Goal: Task Accomplishment & Management: Manage account settings

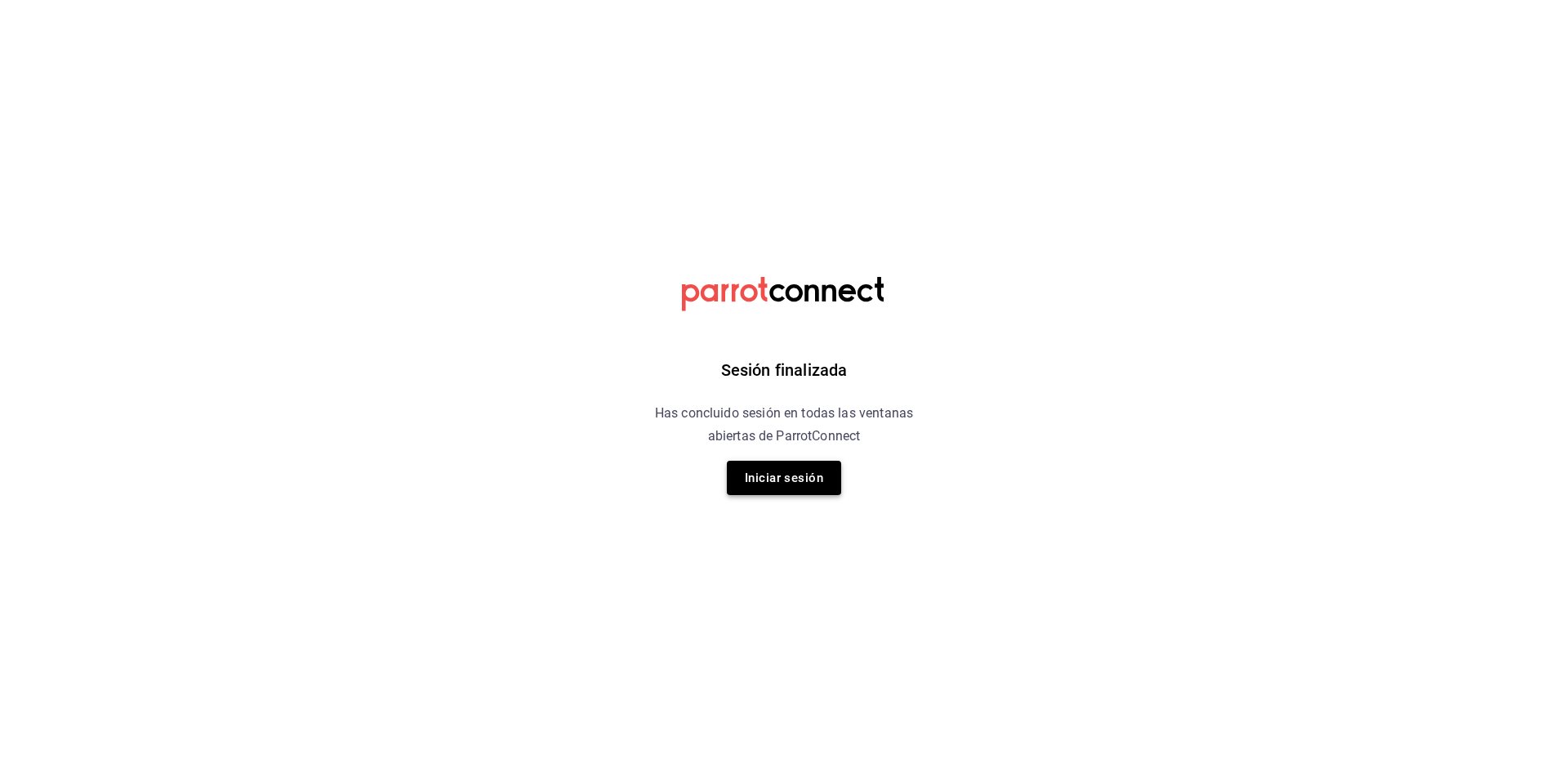
click at [786, 482] on button "Iniciar sesión" at bounding box center [784, 478] width 115 height 35
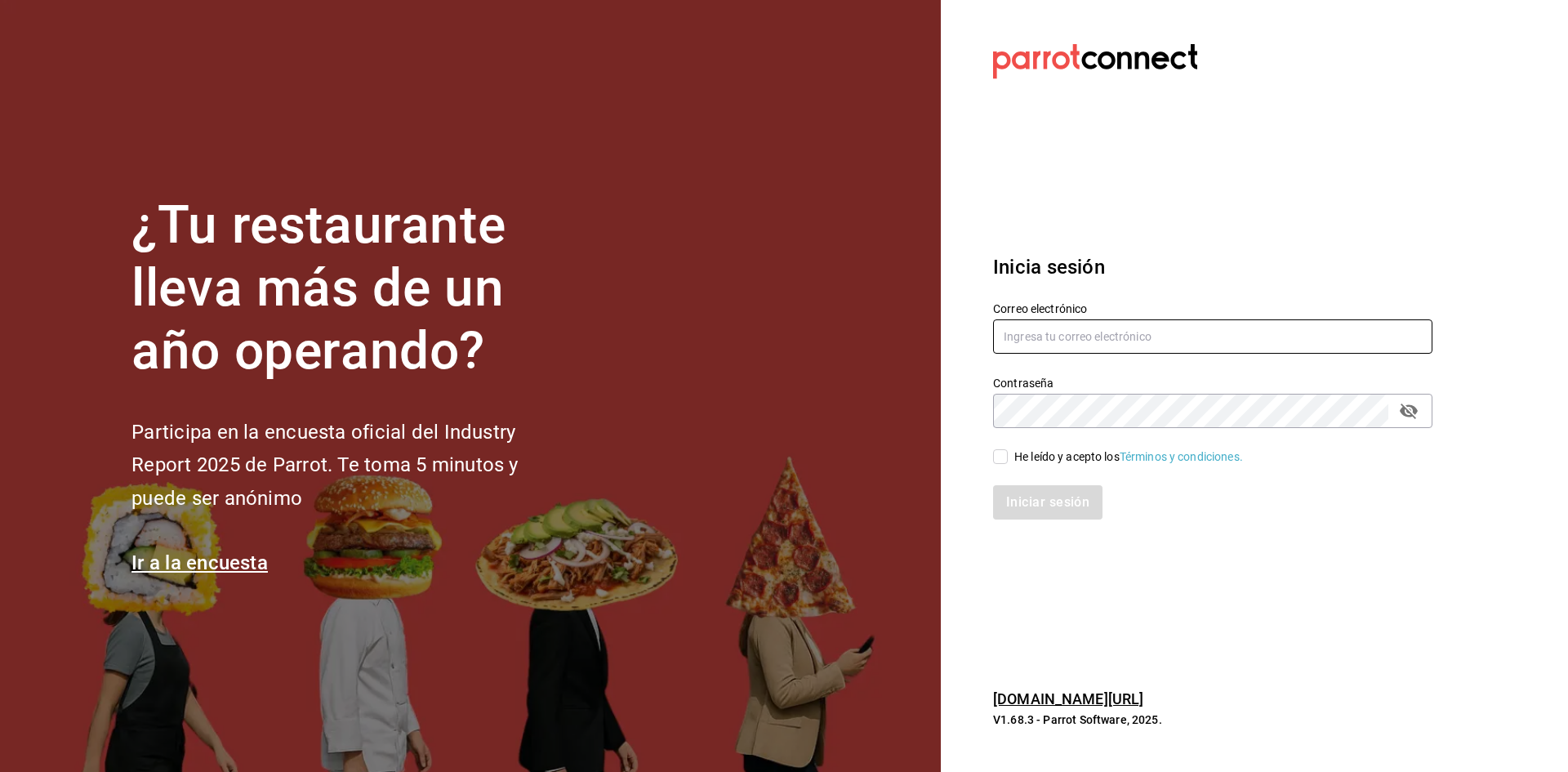
type input "barbara@correo.com"
click at [995, 451] on input "He leído y acepto los Términos y condiciones." at bounding box center [1001, 456] width 15 height 15
checkbox input "true"
click at [1003, 502] on button "Iniciar sesión" at bounding box center [1049, 503] width 111 height 35
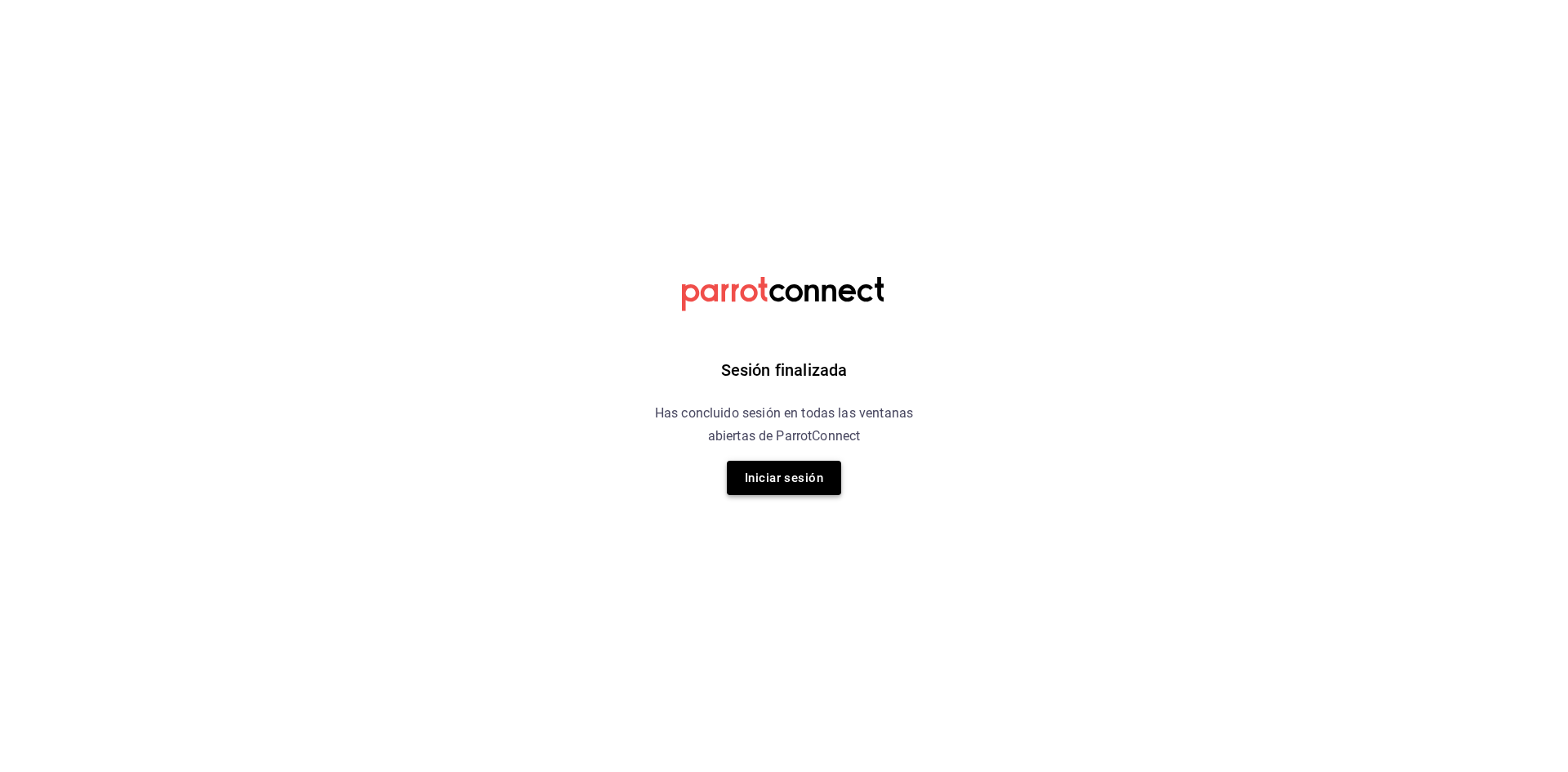
click at [789, 486] on button "Iniciar sesión" at bounding box center [784, 478] width 115 height 35
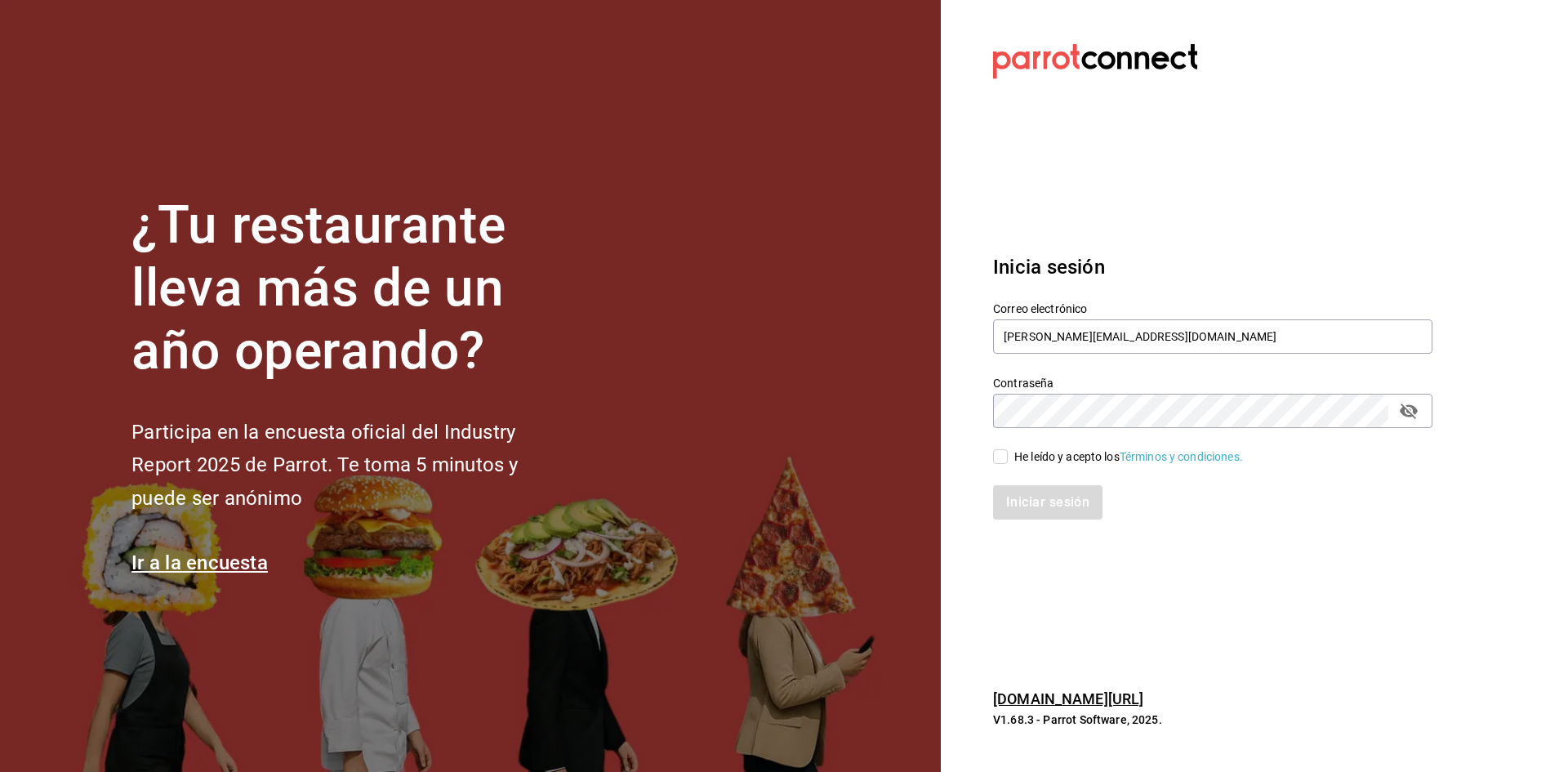
click at [1003, 454] on input "He leído y acepto los Términos y condiciones." at bounding box center [1001, 456] width 15 height 15
checkbox input "true"
click at [1076, 499] on button "Iniciar sesión" at bounding box center [1049, 503] width 111 height 35
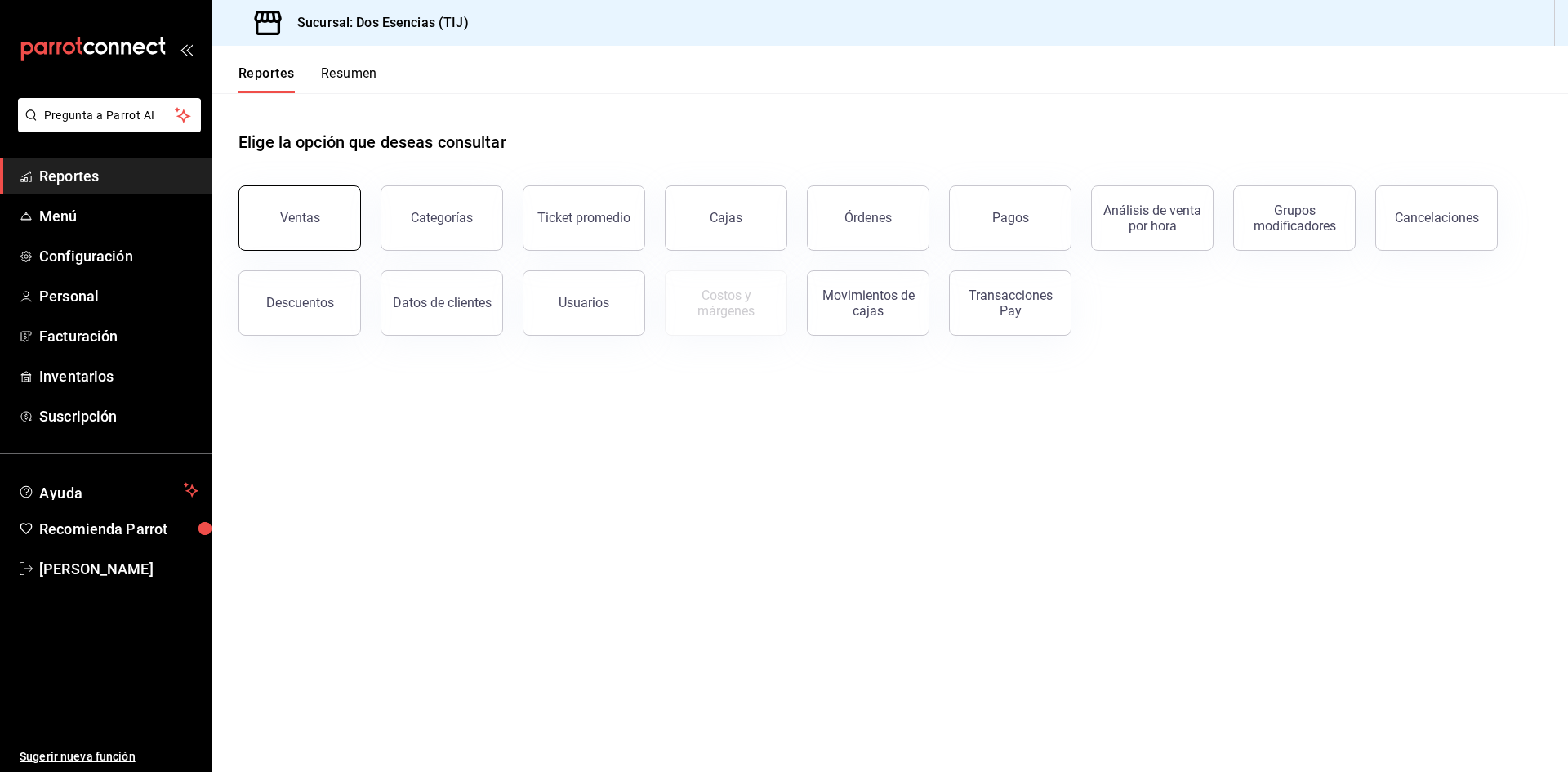
click at [297, 218] on div "Ventas" at bounding box center [300, 217] width 40 height 15
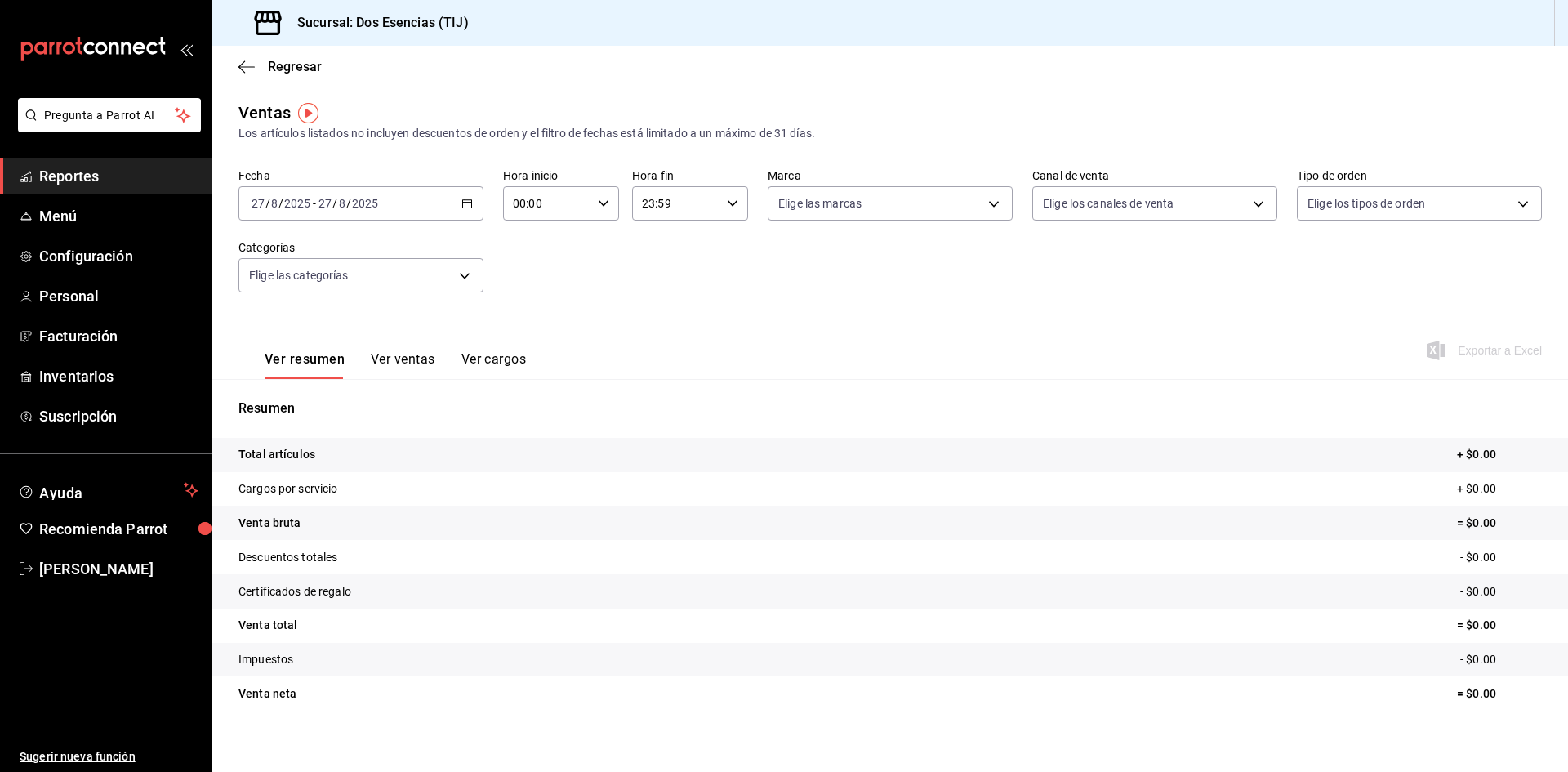
click at [463, 200] on icon "button" at bounding box center [467, 203] width 12 height 12
click at [268, 296] on span "Ayer" at bounding box center [315, 290] width 127 height 17
click at [133, 171] on span "Reportes" at bounding box center [118, 176] width 159 height 22
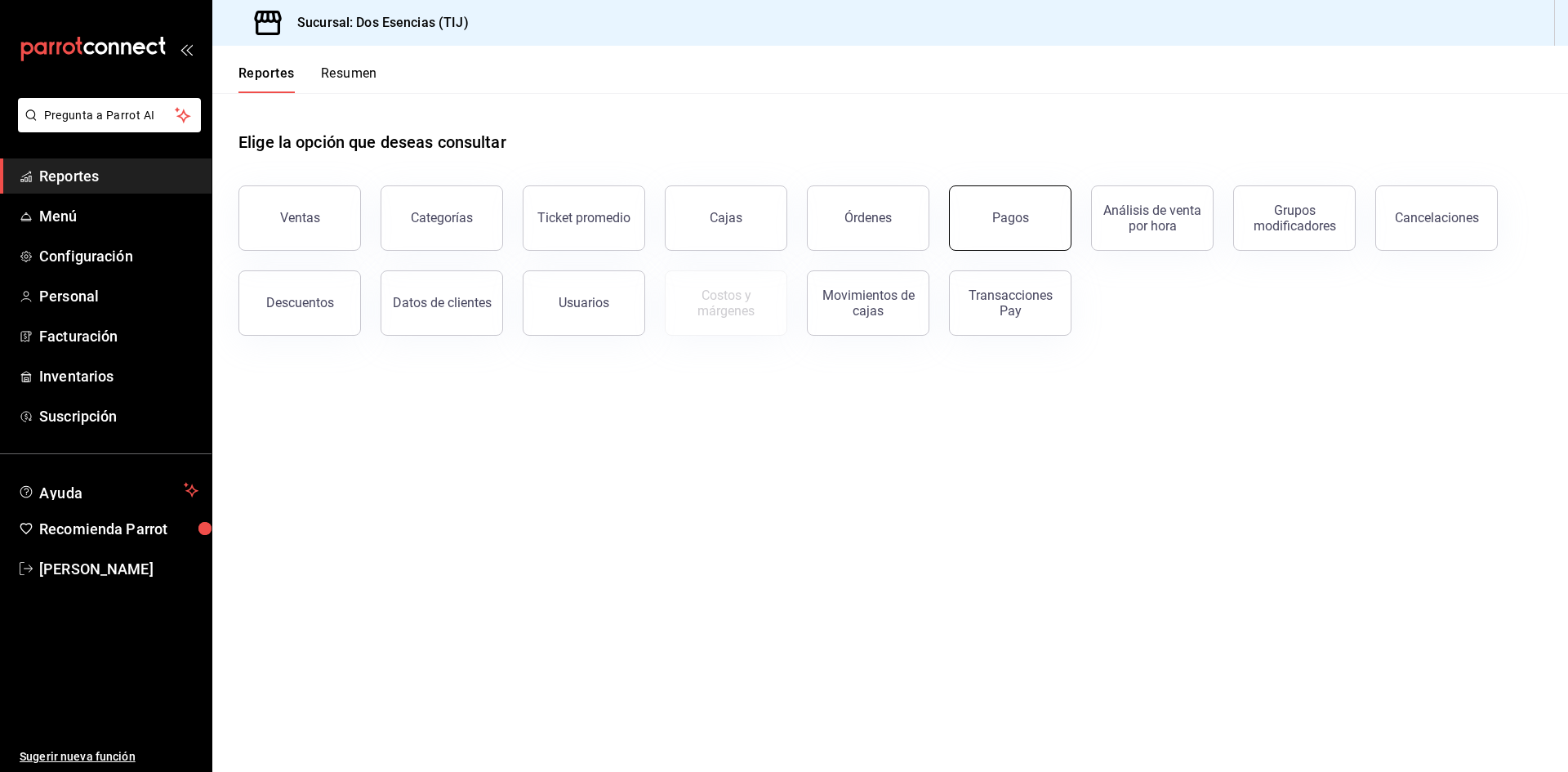
click at [1023, 220] on div "Pagos" at bounding box center [1011, 217] width 36 height 15
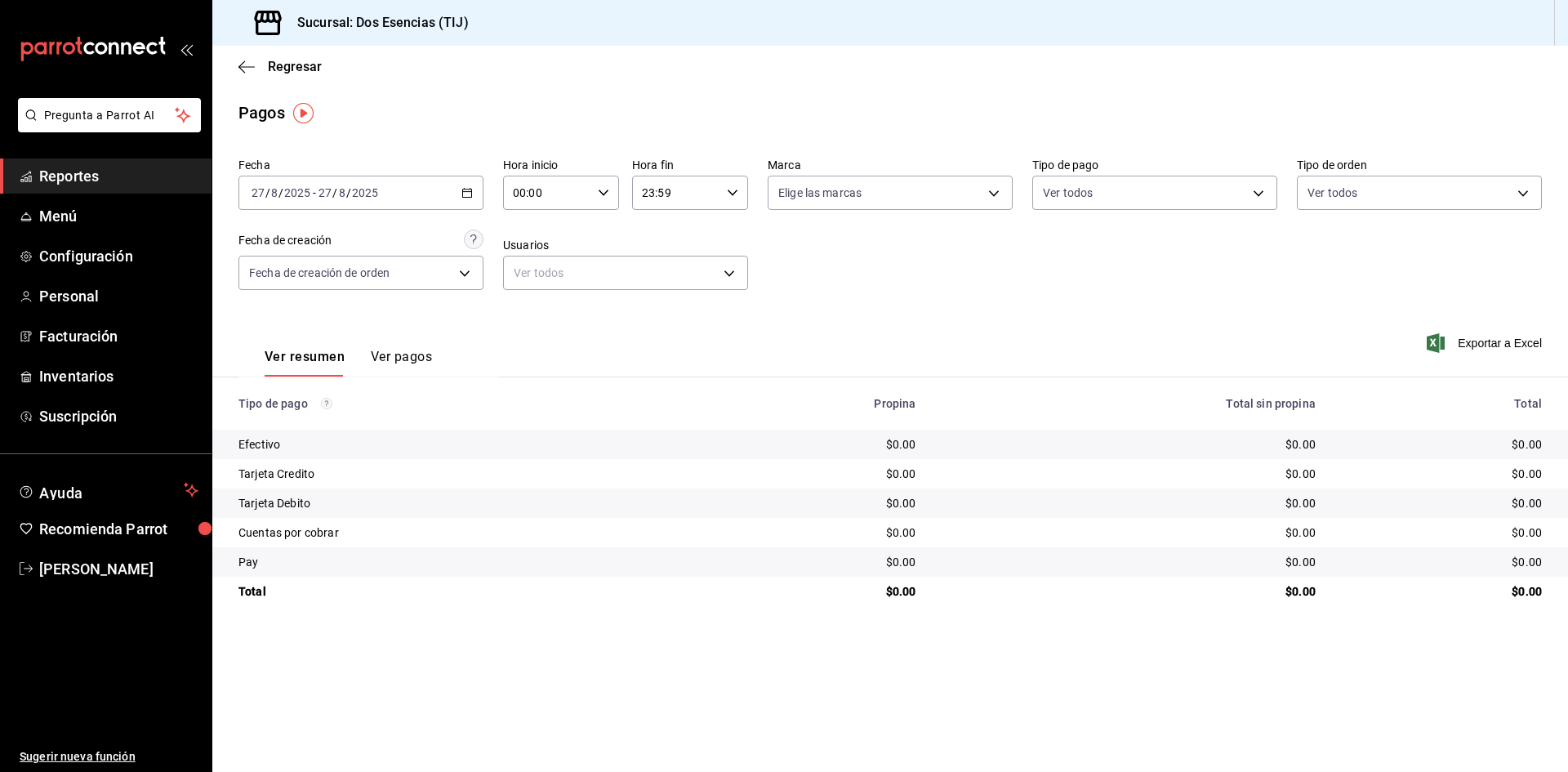
click at [463, 194] on \(Stroke\) "button" at bounding box center [467, 193] width 10 height 9
click at [277, 280] on span "Ayer" at bounding box center [315, 279] width 127 height 17
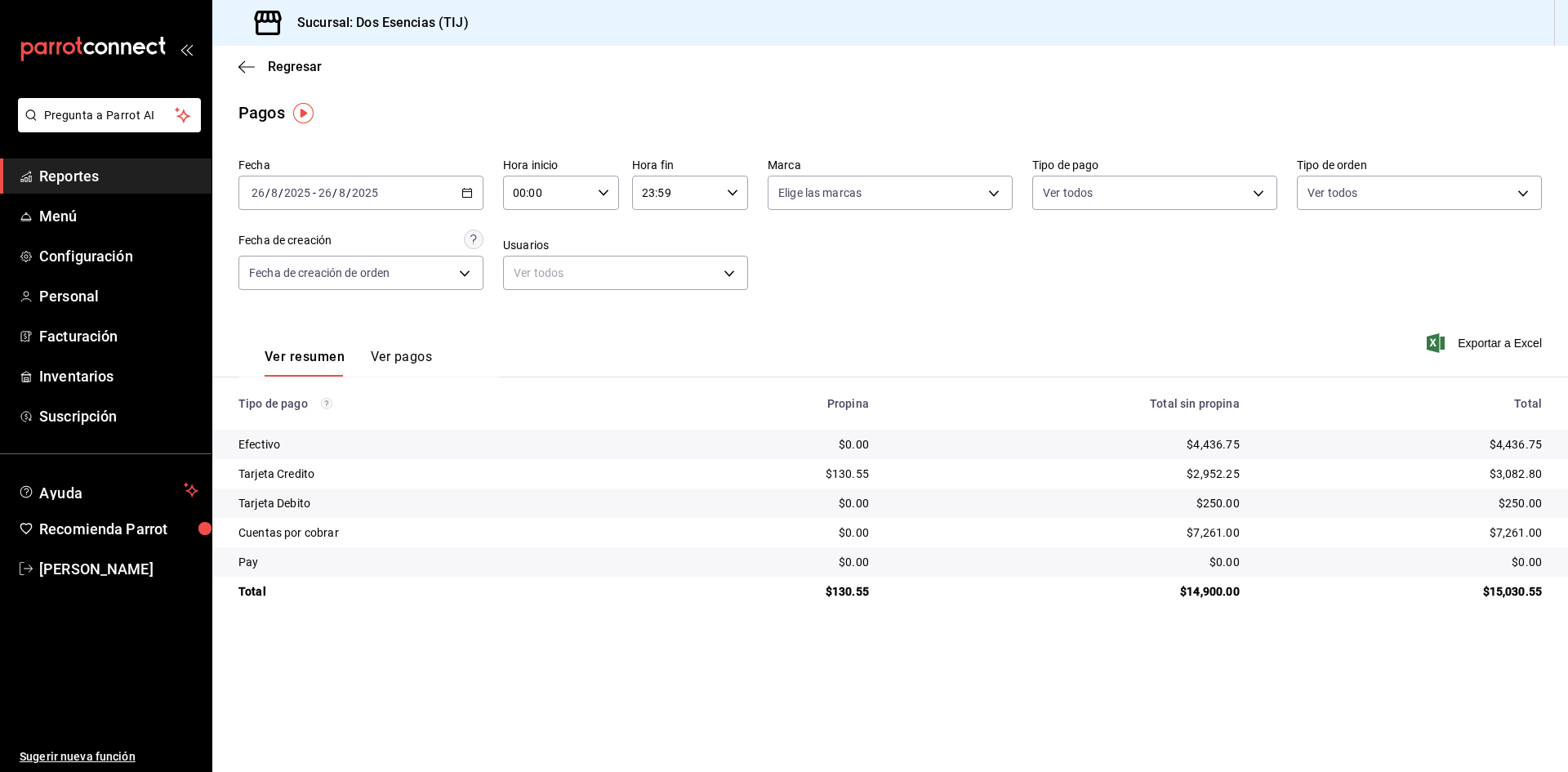
click at [471, 197] on \(Stroke\) "button" at bounding box center [467, 193] width 10 height 9
click at [312, 424] on span "Rango de fechas" at bounding box center [315, 425] width 127 height 17
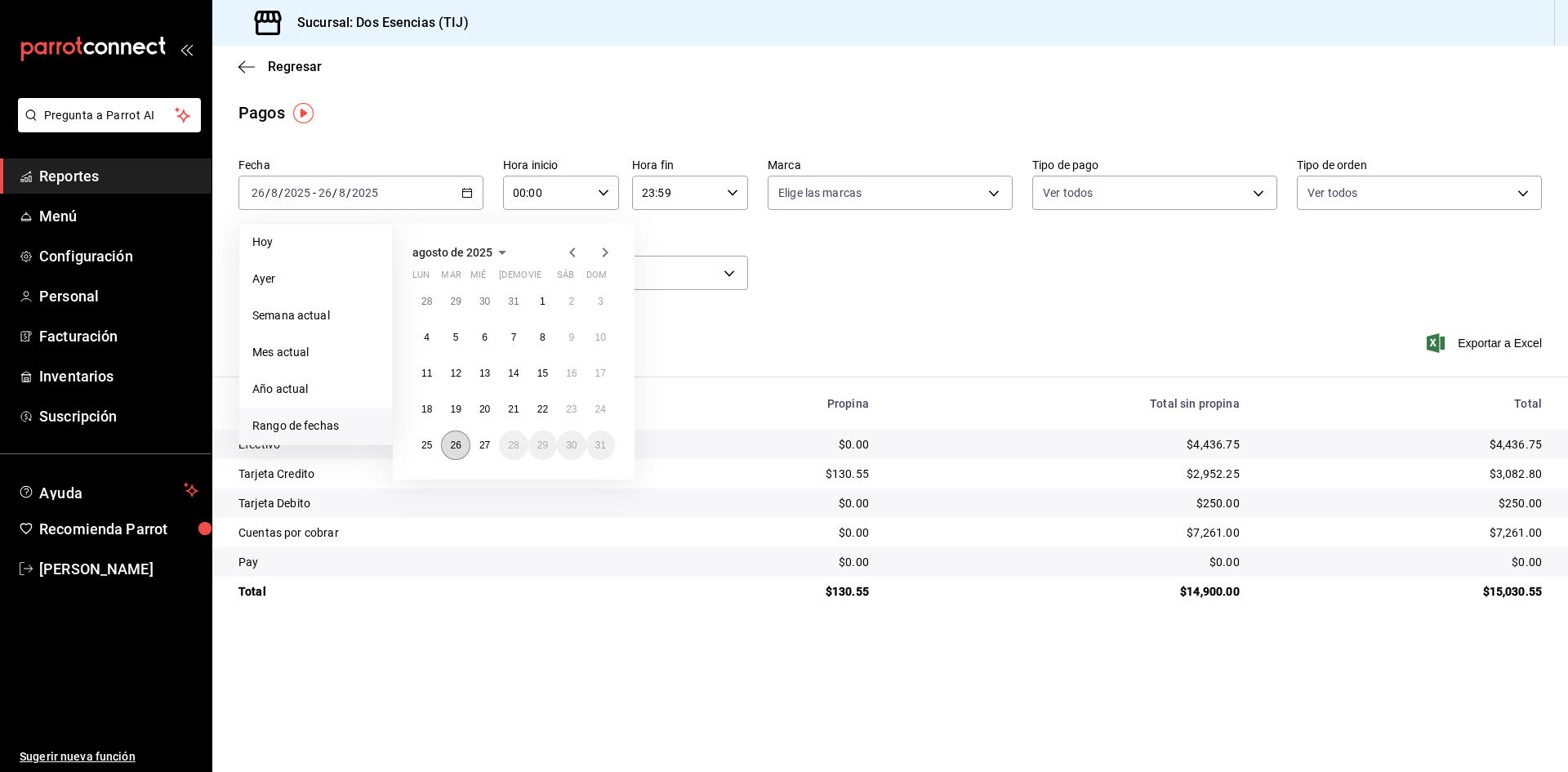
click at [457, 449] on abbr "26" at bounding box center [455, 445] width 11 height 12
